Goal: Obtain resource: Download file/media

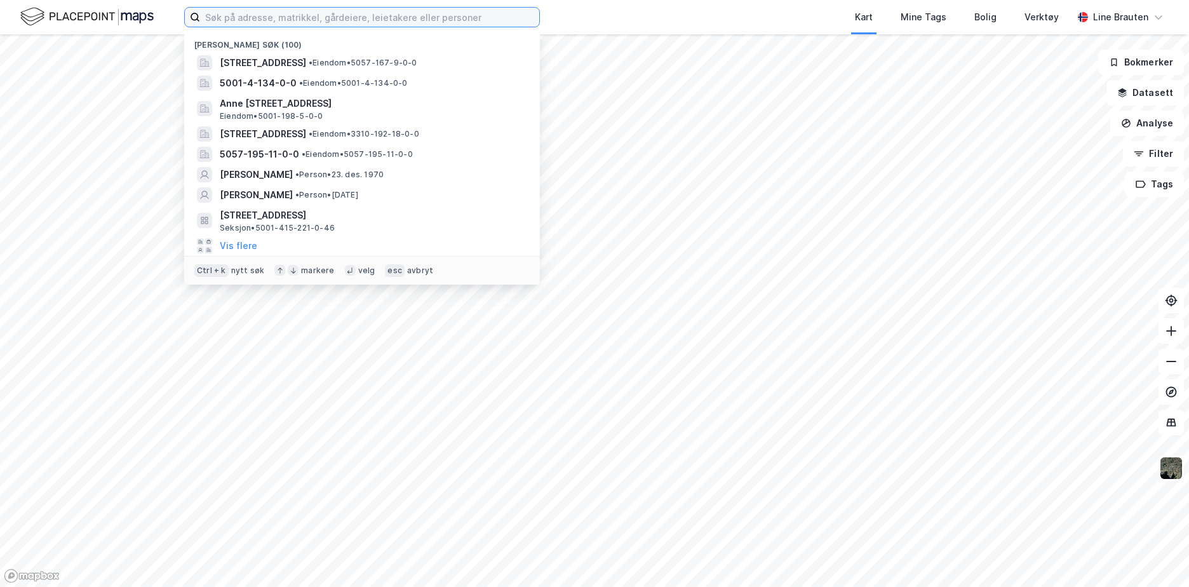
click at [312, 18] on input at bounding box center [369, 17] width 339 height 19
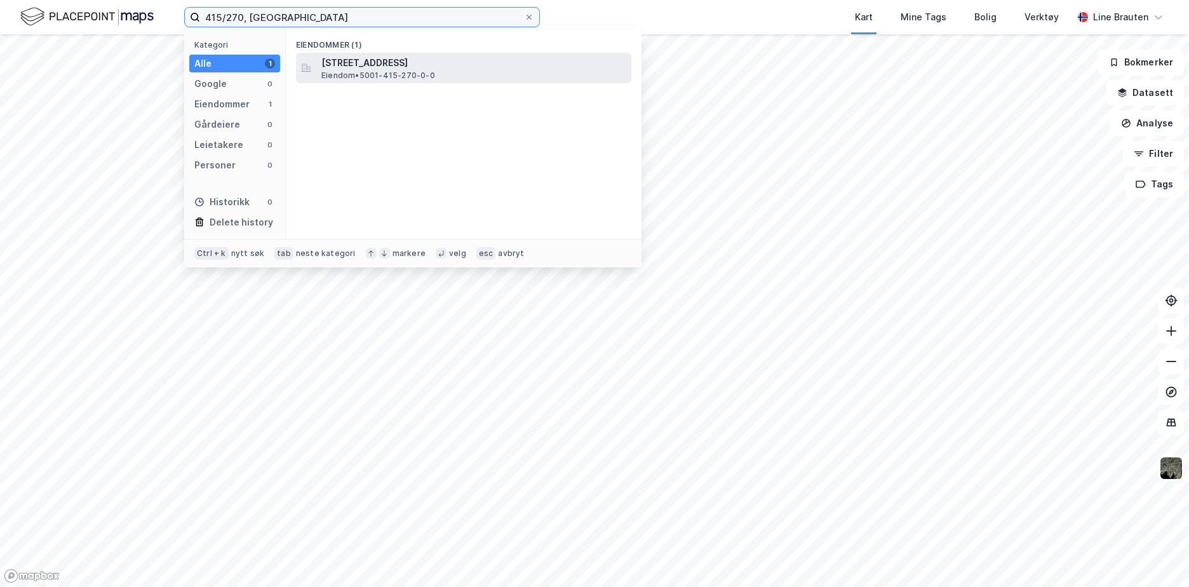
type input "415/270, [GEOGRAPHIC_DATA]"
click at [406, 61] on span "[STREET_ADDRESS]" at bounding box center [473, 62] width 305 height 15
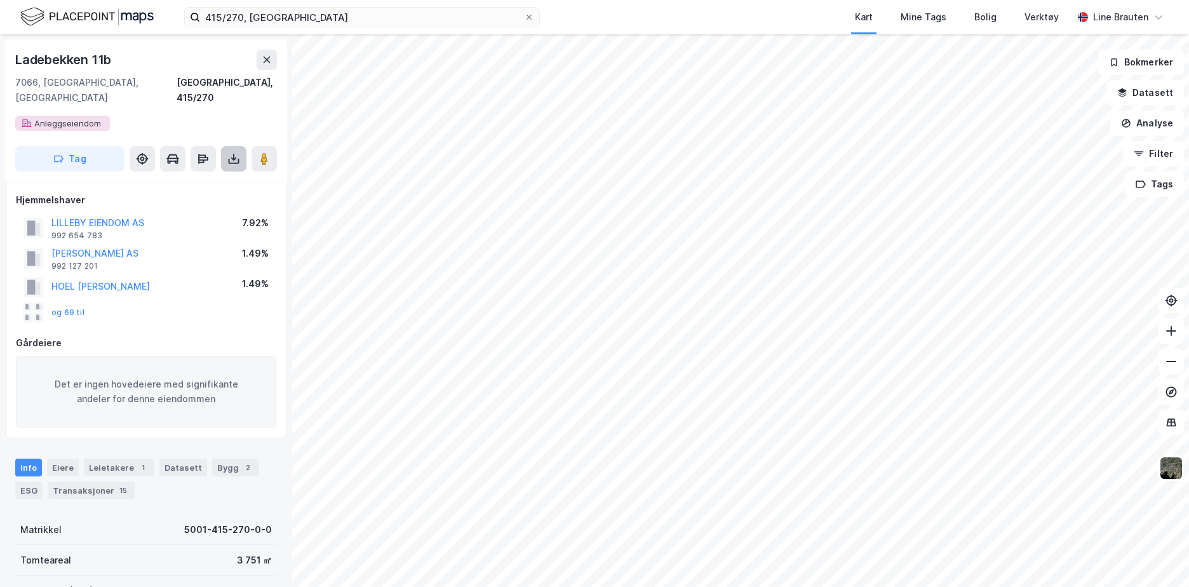
click at [229, 159] on icon at bounding box center [234, 161] width 11 height 5
click at [208, 179] on div "Last ned grunnbok" at bounding box center [171, 184] width 74 height 10
